Goal: Check status

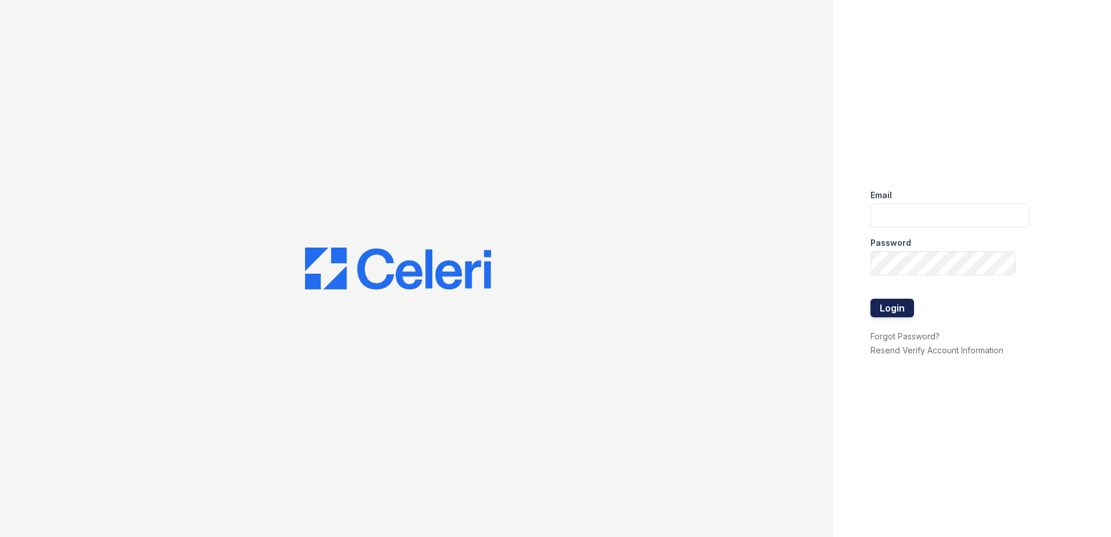
type input "[EMAIL_ADDRESS][DOMAIN_NAME]"
click at [892, 310] on button "Login" at bounding box center [892, 308] width 44 height 19
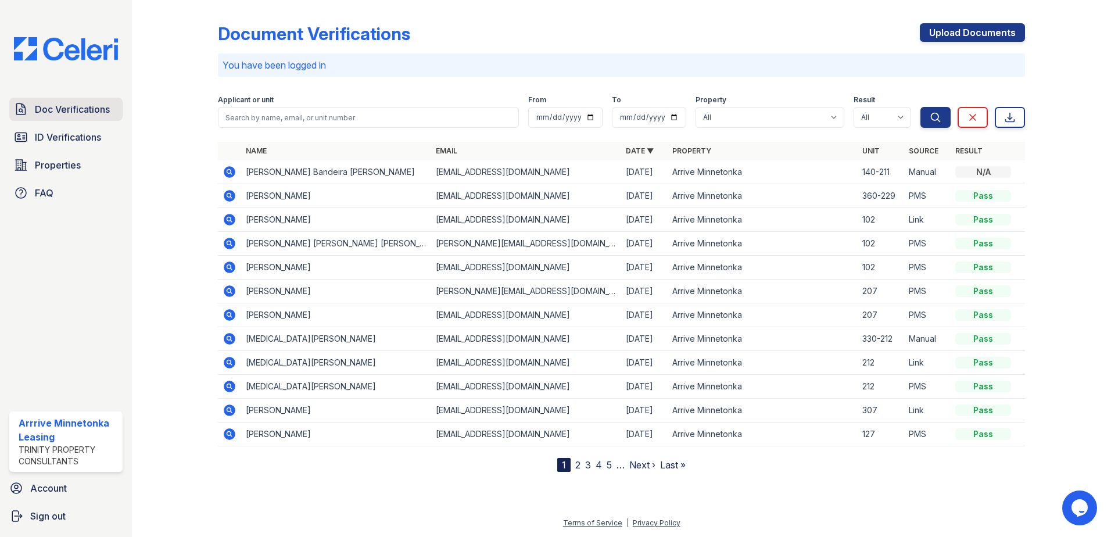
click at [92, 101] on link "Doc Verifications" at bounding box center [65, 109] width 113 height 23
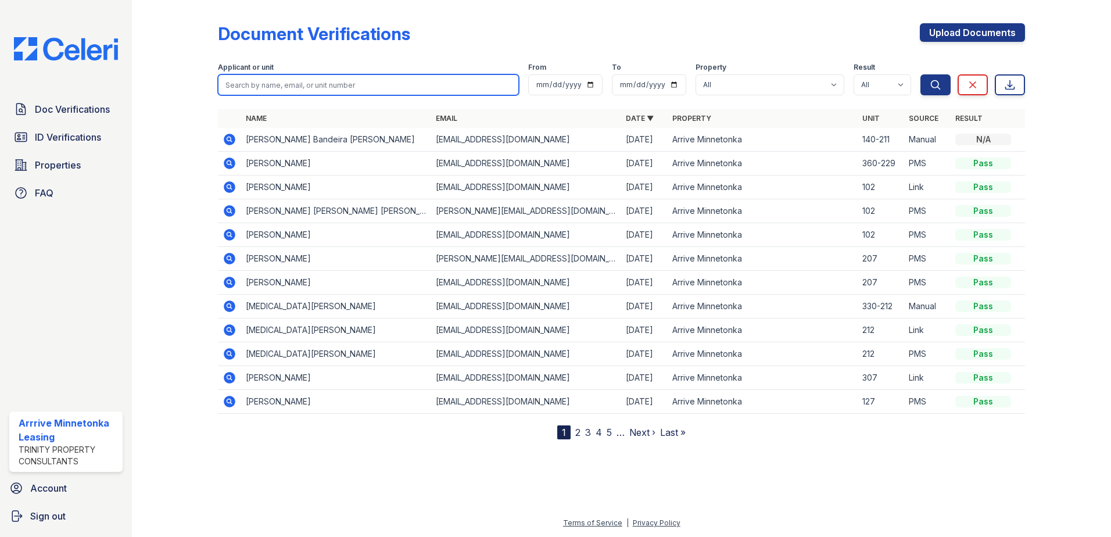
click at [297, 80] on input "search" at bounding box center [368, 84] width 301 height 21
type input "lance"
click at [920, 74] on button "Search" at bounding box center [935, 84] width 30 height 21
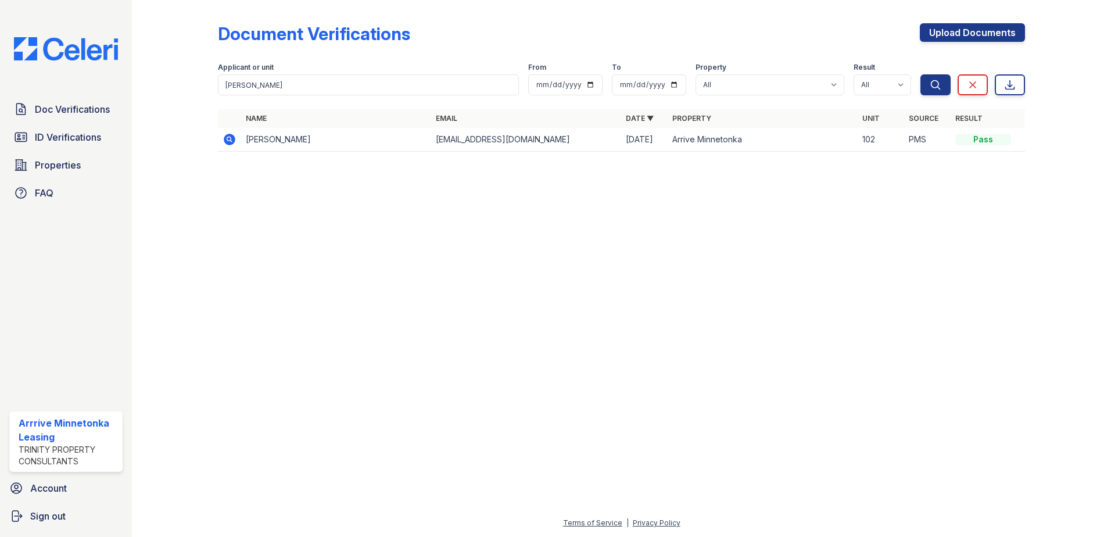
click at [227, 136] on icon at bounding box center [230, 140] width 12 height 12
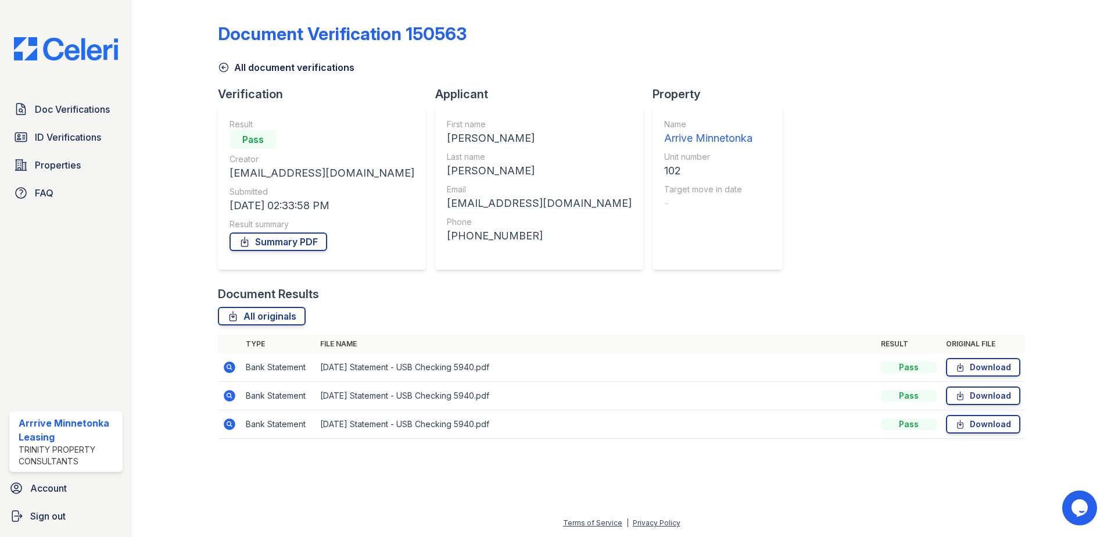
click at [766, 238] on div "Document Verification 150563 All document verifications Verification Result Pas…" at bounding box center [621, 228] width 807 height 446
click at [300, 243] on link "Summary PDF" at bounding box center [278, 241] width 98 height 19
